Goal: Transaction & Acquisition: Download file/media

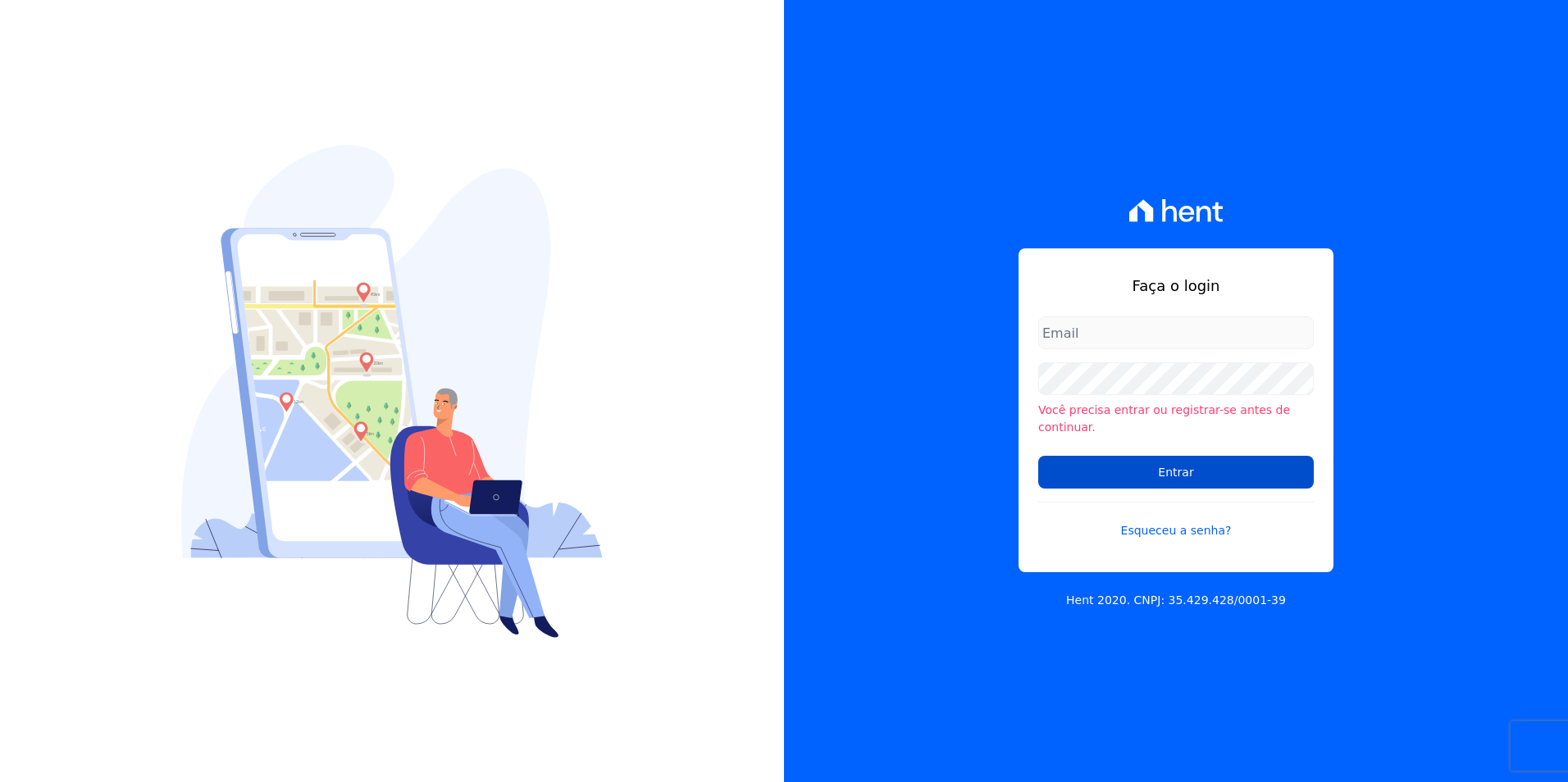
type input "[PERSON_NAME][EMAIL_ADDRESS][PERSON_NAME][DOMAIN_NAME]"
click at [1222, 456] on input "Entrar" at bounding box center [1176, 472] width 276 height 33
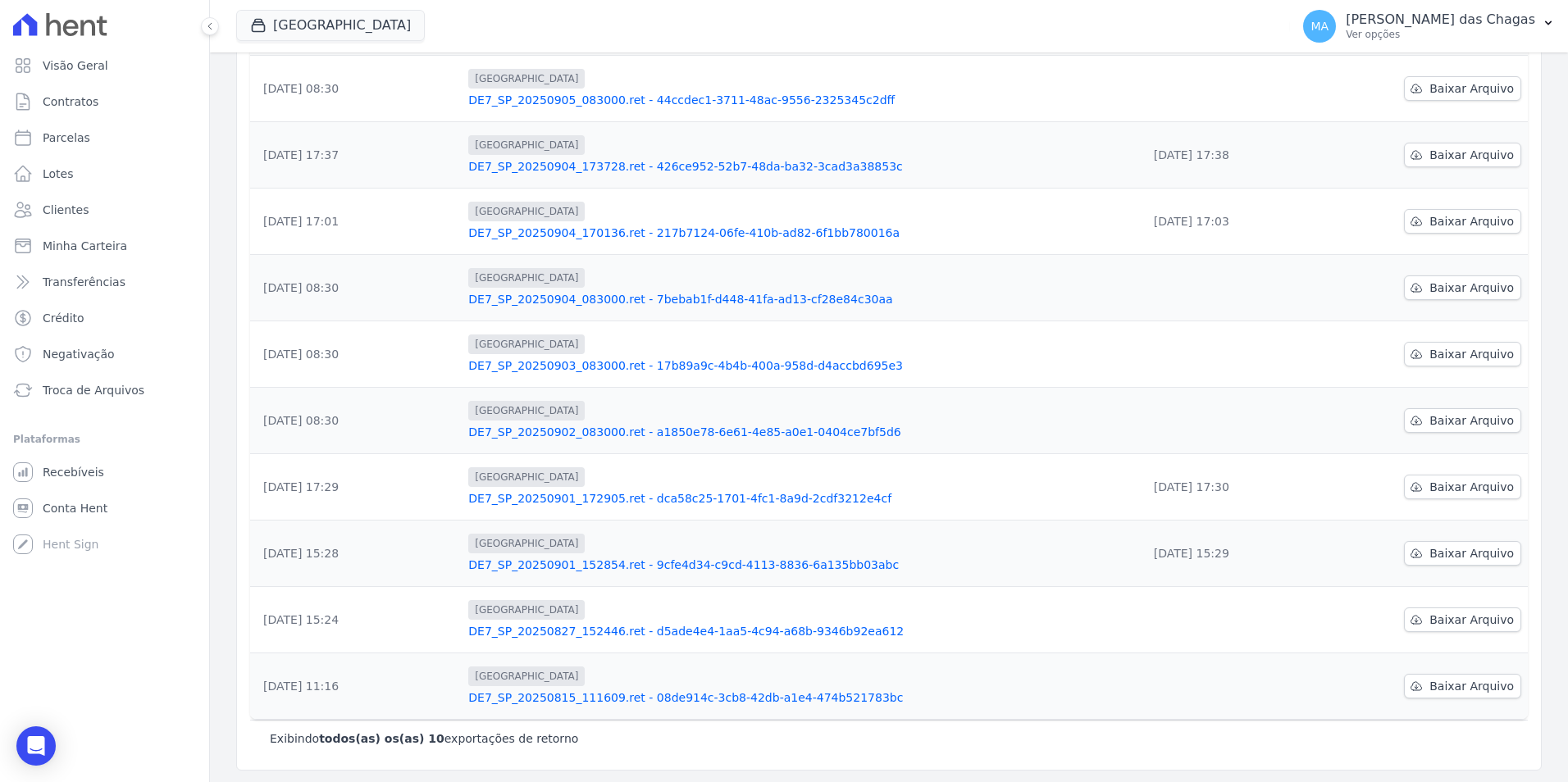
scroll to position [216, 0]
click at [1415, 546] on icon at bounding box center [1416, 552] width 13 height 13
click at [1444, 478] on span "Baixar Arquivo" at bounding box center [1471, 485] width 84 height 16
click at [1443, 413] on span "Baixar Arquivo" at bounding box center [1471, 419] width 84 height 16
click at [1430, 354] on span "Baixar Arquivo" at bounding box center [1471, 352] width 84 height 16
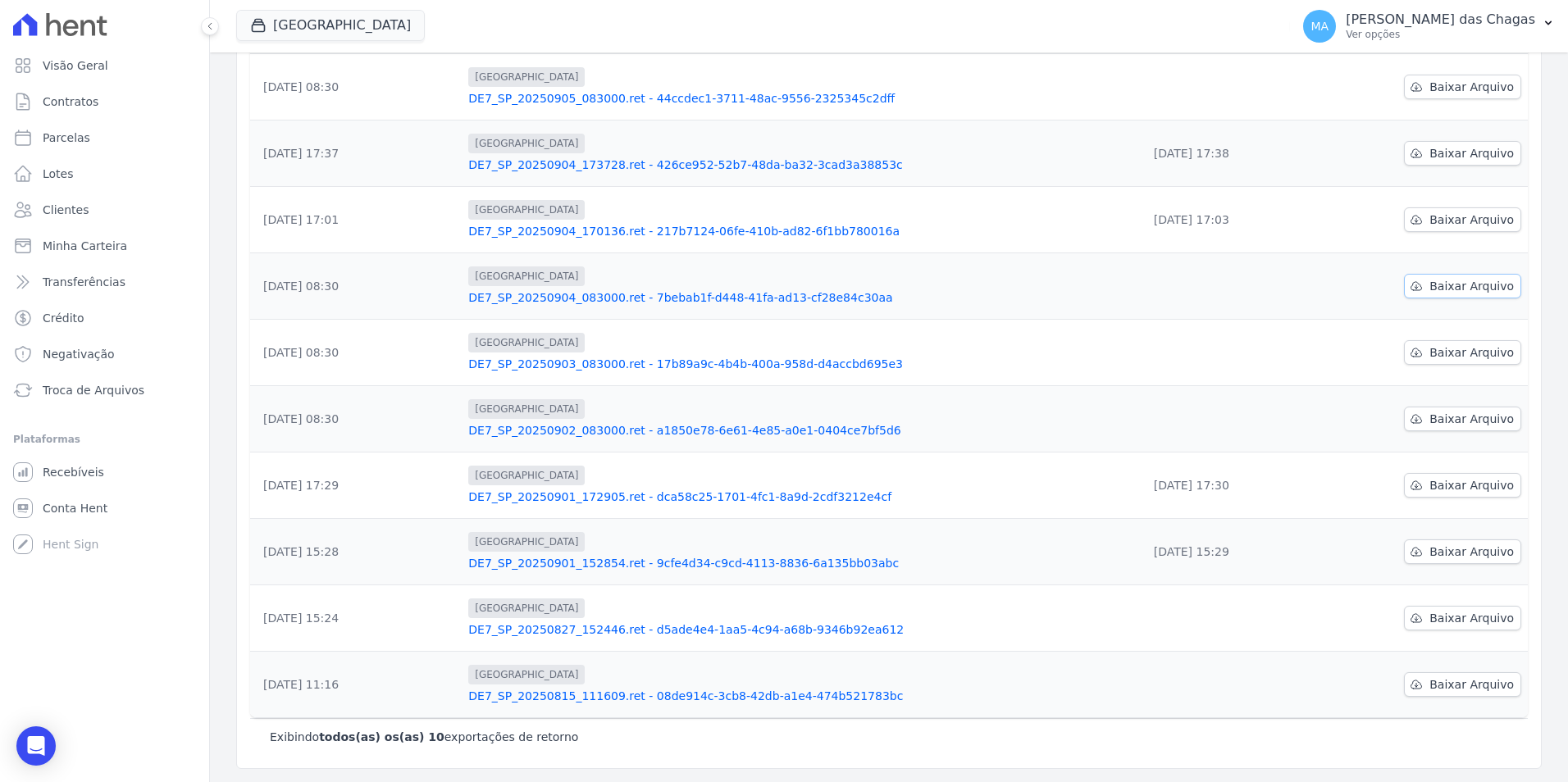
click at [1495, 291] on span "Baixar Arquivo" at bounding box center [1471, 286] width 84 height 16
click at [1504, 222] on link "Baixar Arquivo" at bounding box center [1462, 219] width 117 height 24
click at [1493, 159] on span "Baixar Arquivo" at bounding box center [1471, 153] width 84 height 16
click at [1486, 84] on span "Baixar Arquivo" at bounding box center [1471, 87] width 84 height 16
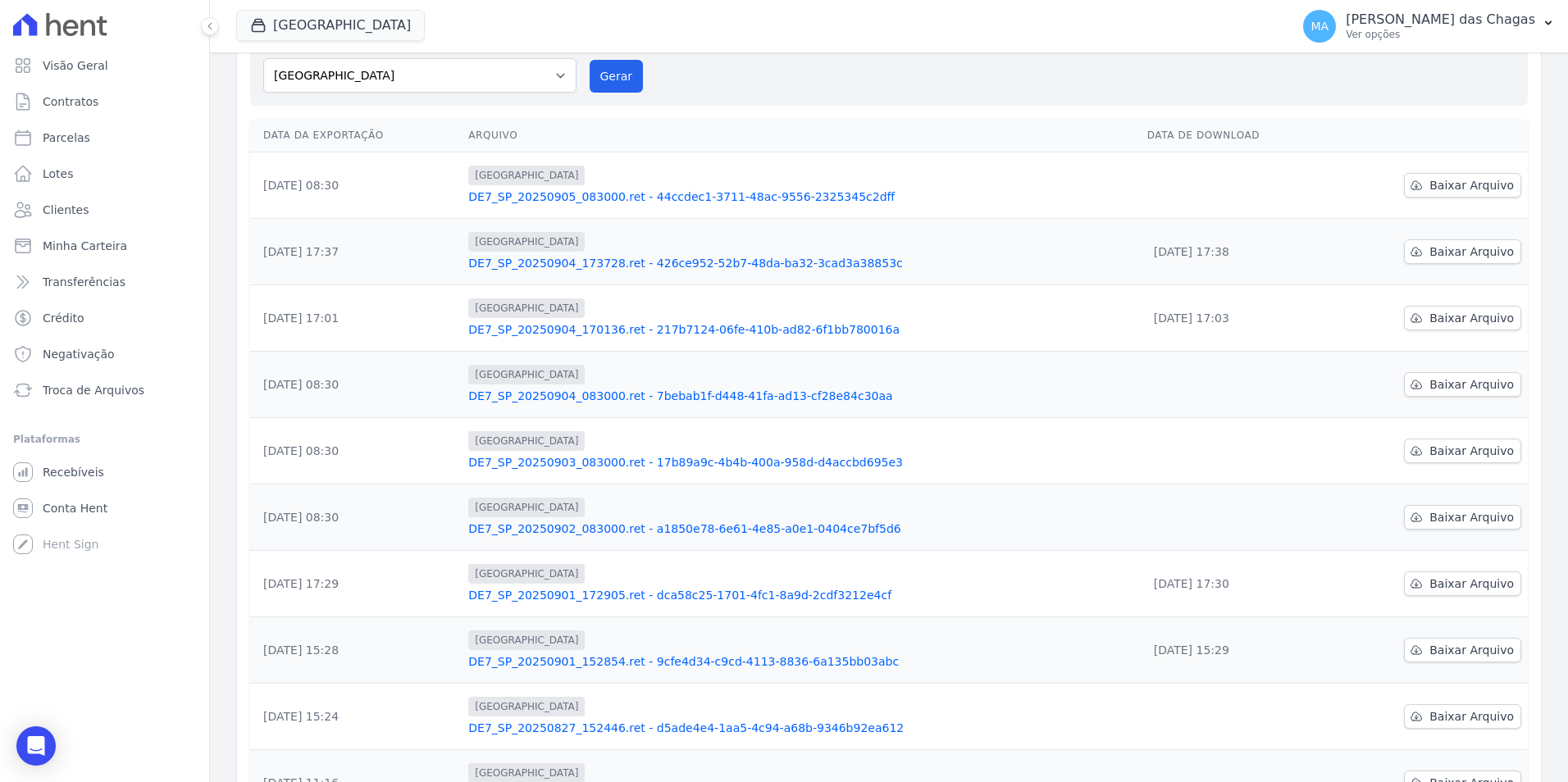
scroll to position [116, 0]
